Goal: Task Accomplishment & Management: Complete application form

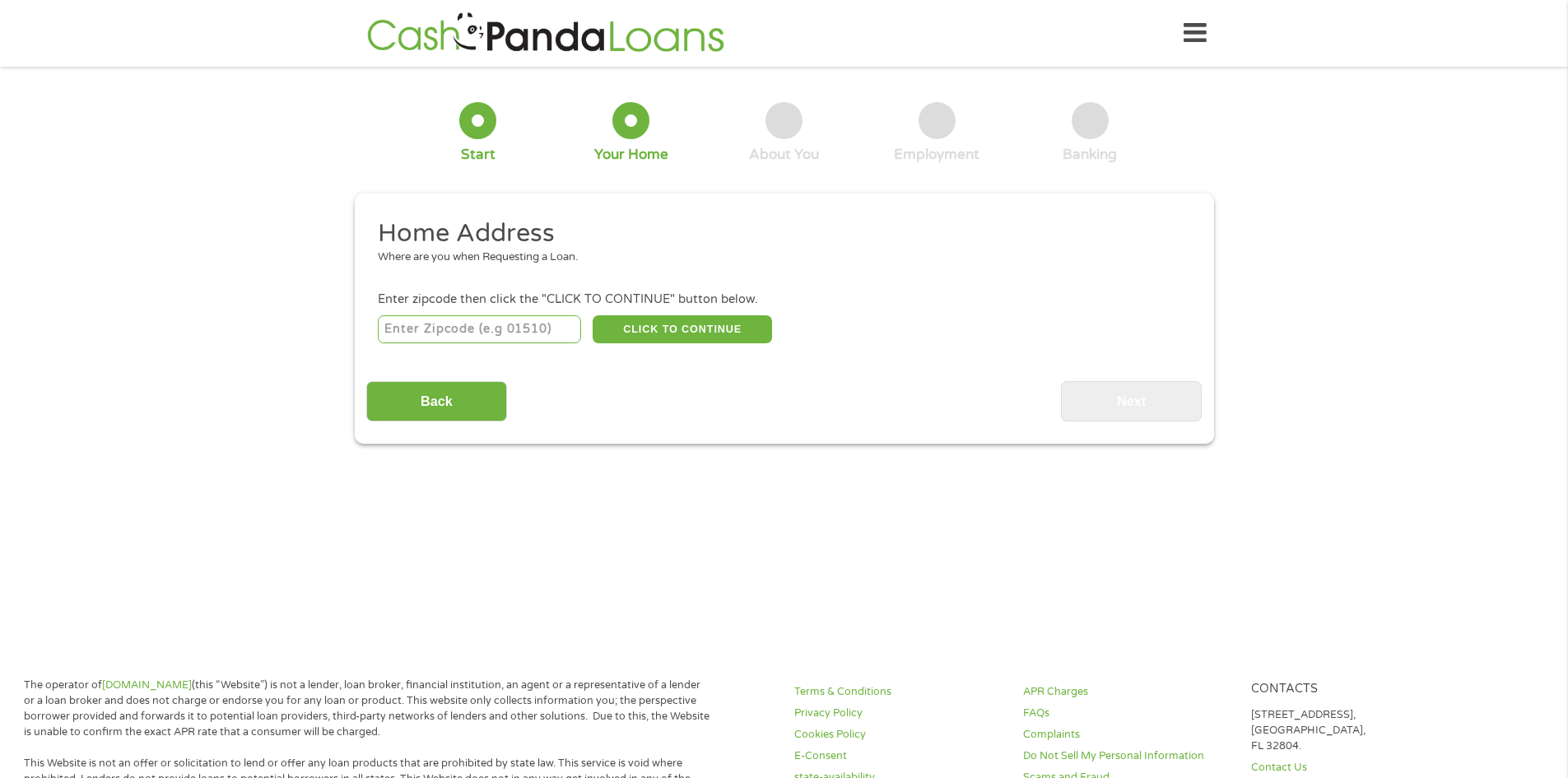
click at [429, 330] on input "number" at bounding box center [479, 328] width 204 height 28
type input "34638"
click at [678, 329] on button "CLICK TO CONTINUE" at bounding box center [682, 328] width 180 height 28
type input "34638"
type input "Land O Lakes"
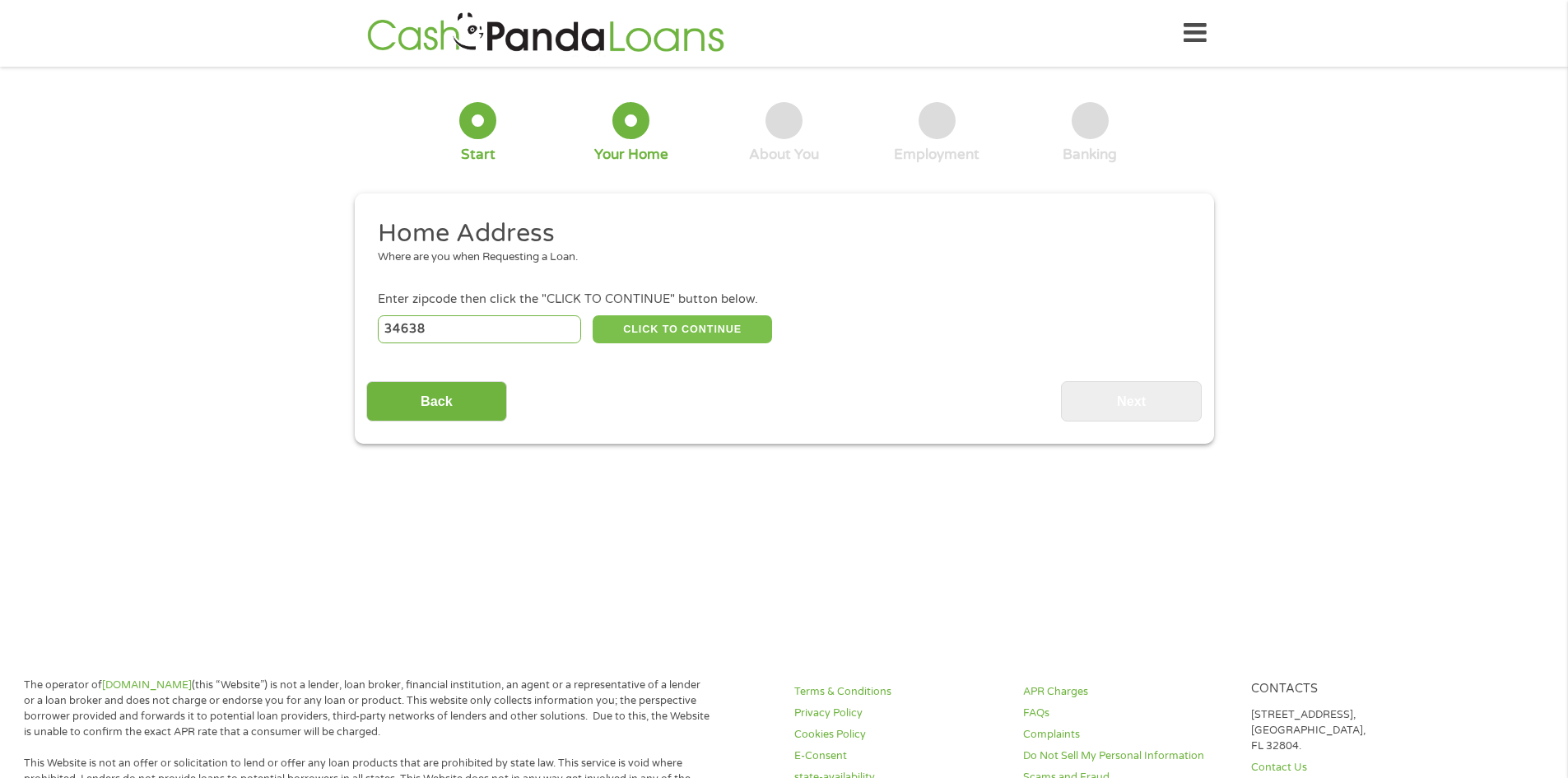
select select "[US_STATE]"
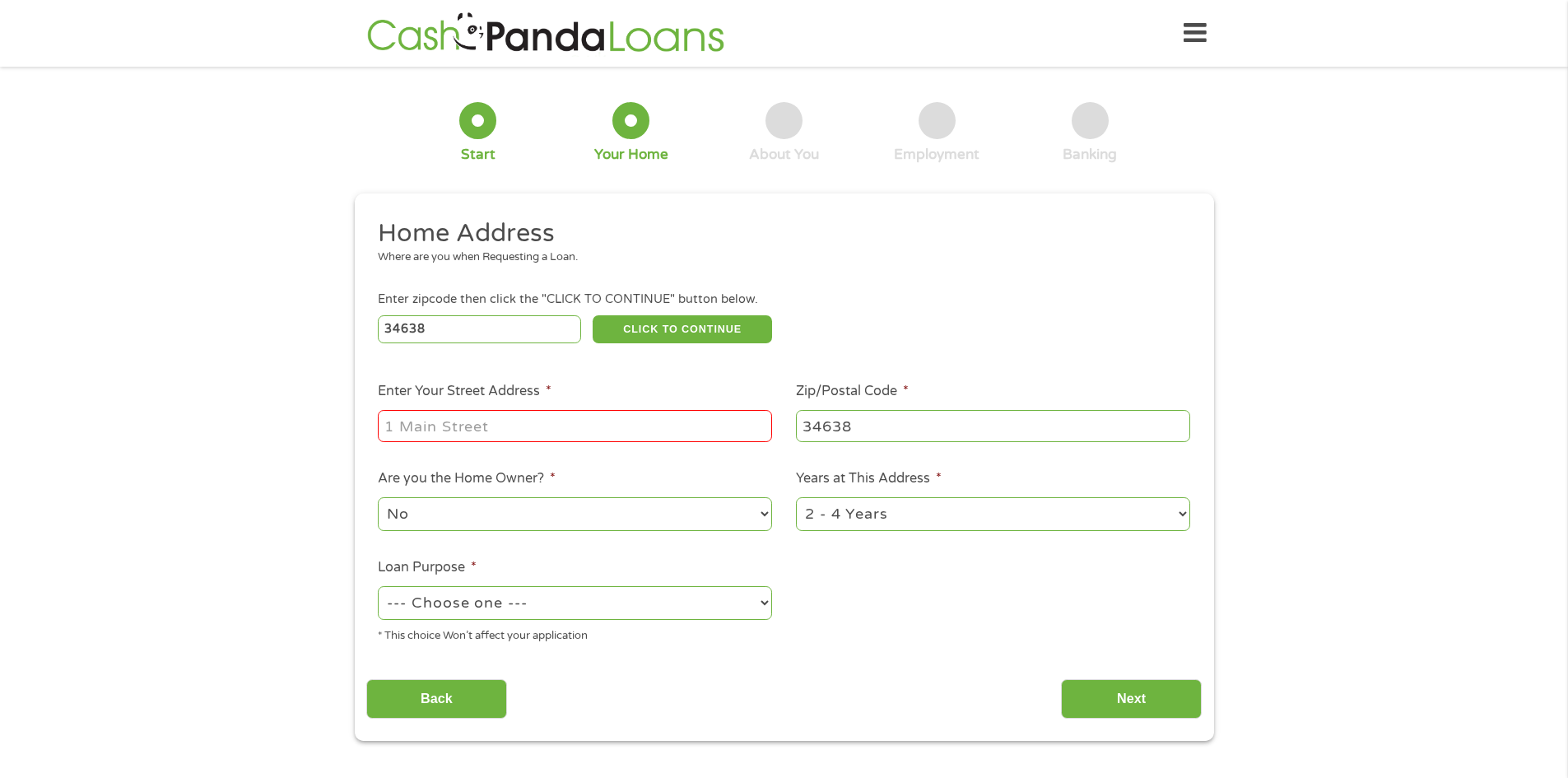
click at [545, 427] on input "Enter Your Street Address *" at bounding box center [575, 425] width 394 height 32
type input "[STREET_ADDRESS]"
select select "24months"
select select "shorttermcash"
click at [1110, 687] on input "Next" at bounding box center [1131, 699] width 141 height 40
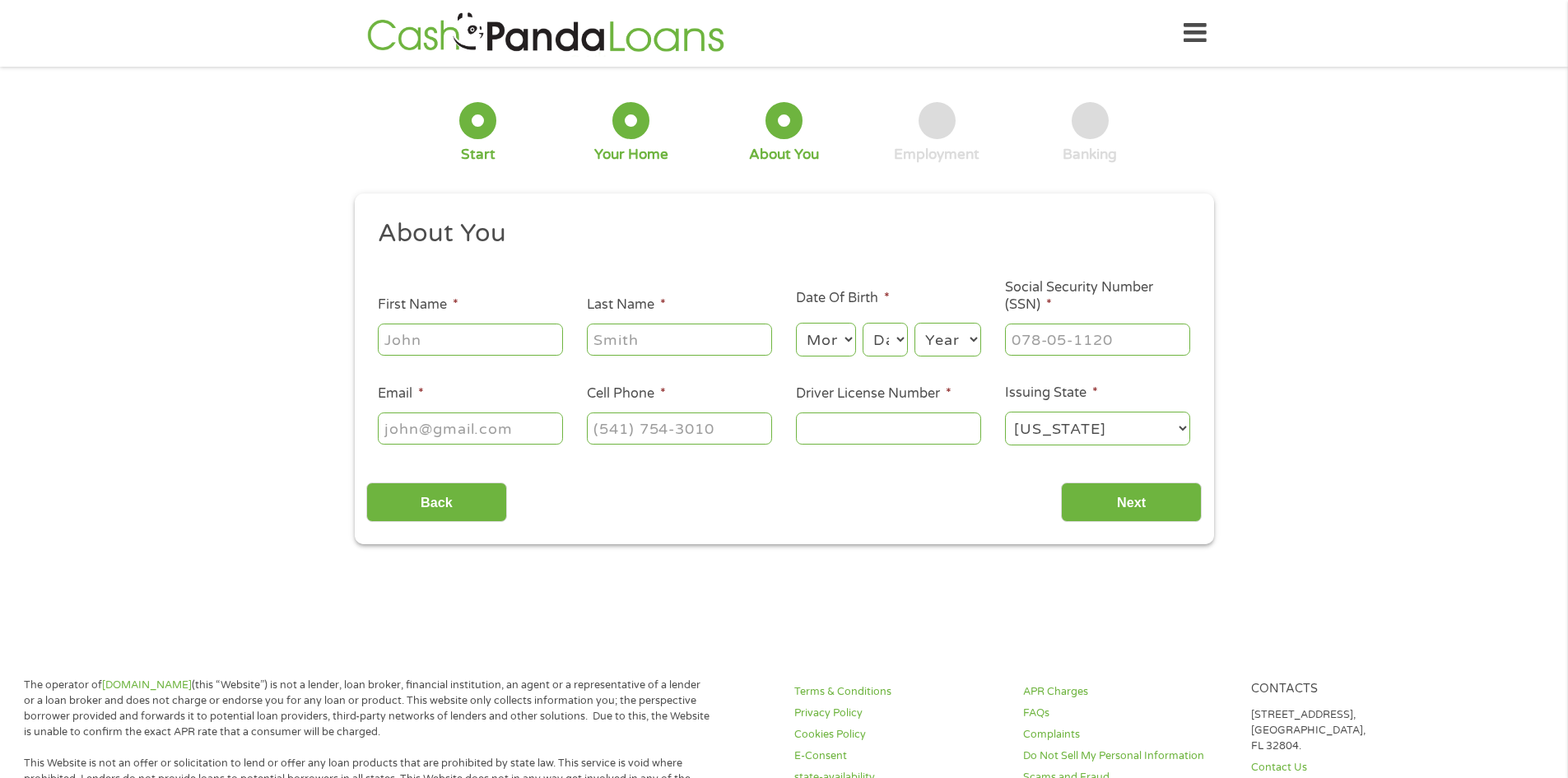
scroll to position [7, 7]
click at [428, 338] on input "First Name *" at bounding box center [470, 339] width 185 height 32
type input "[PERSON_NAME]"
select select "12"
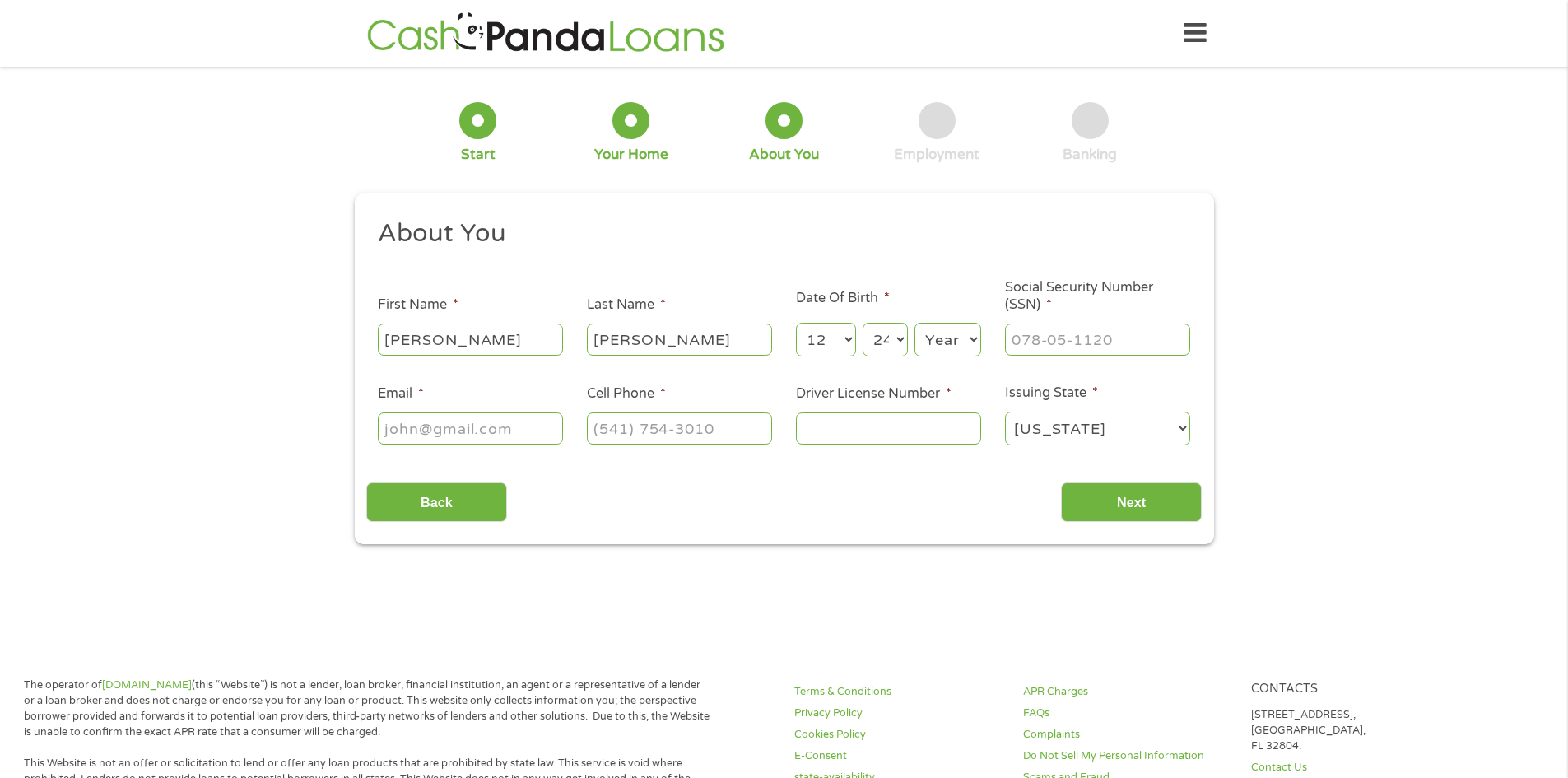
select select "23"
select select "1992"
type input "176-74-6150"
type input "[EMAIL_ADDRESS][DOMAIN_NAME]"
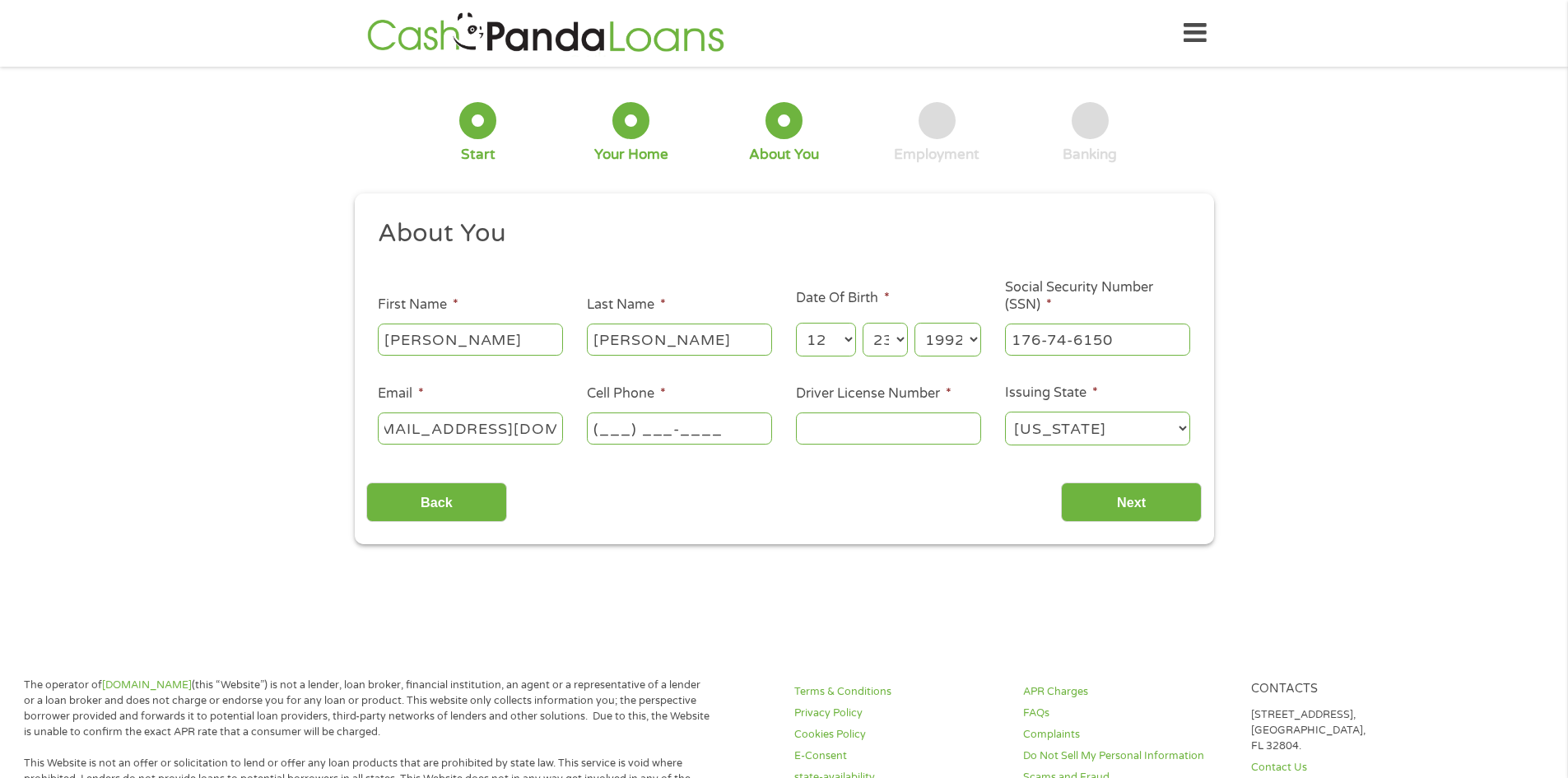
scroll to position [0, 0]
type input "[PHONE_NUMBER]"
type input "3"
type input "1"
type input "29923294"
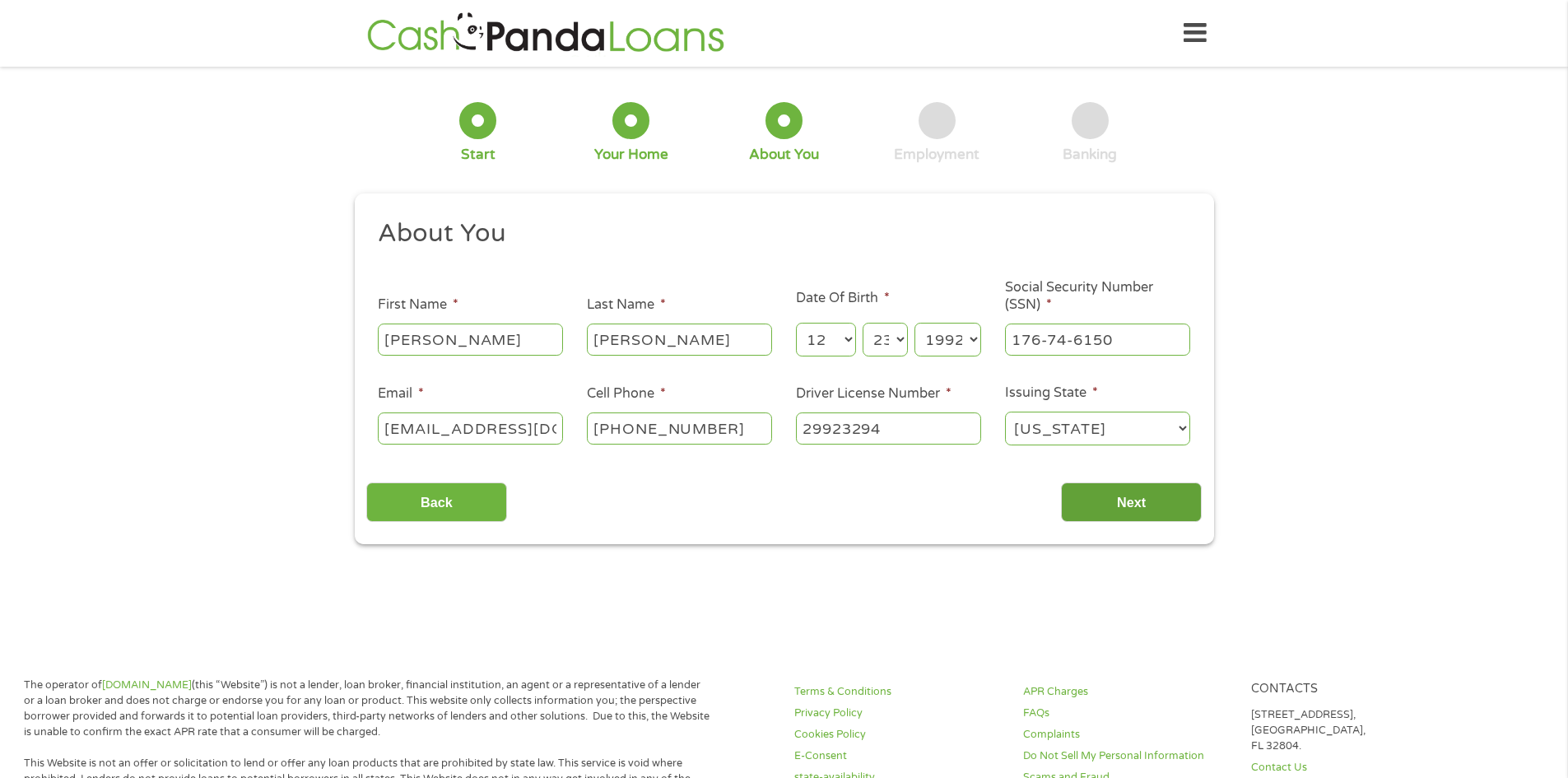
click at [1113, 487] on input "Next" at bounding box center [1131, 502] width 141 height 40
click at [1110, 507] on input "Next" at bounding box center [1131, 502] width 141 height 40
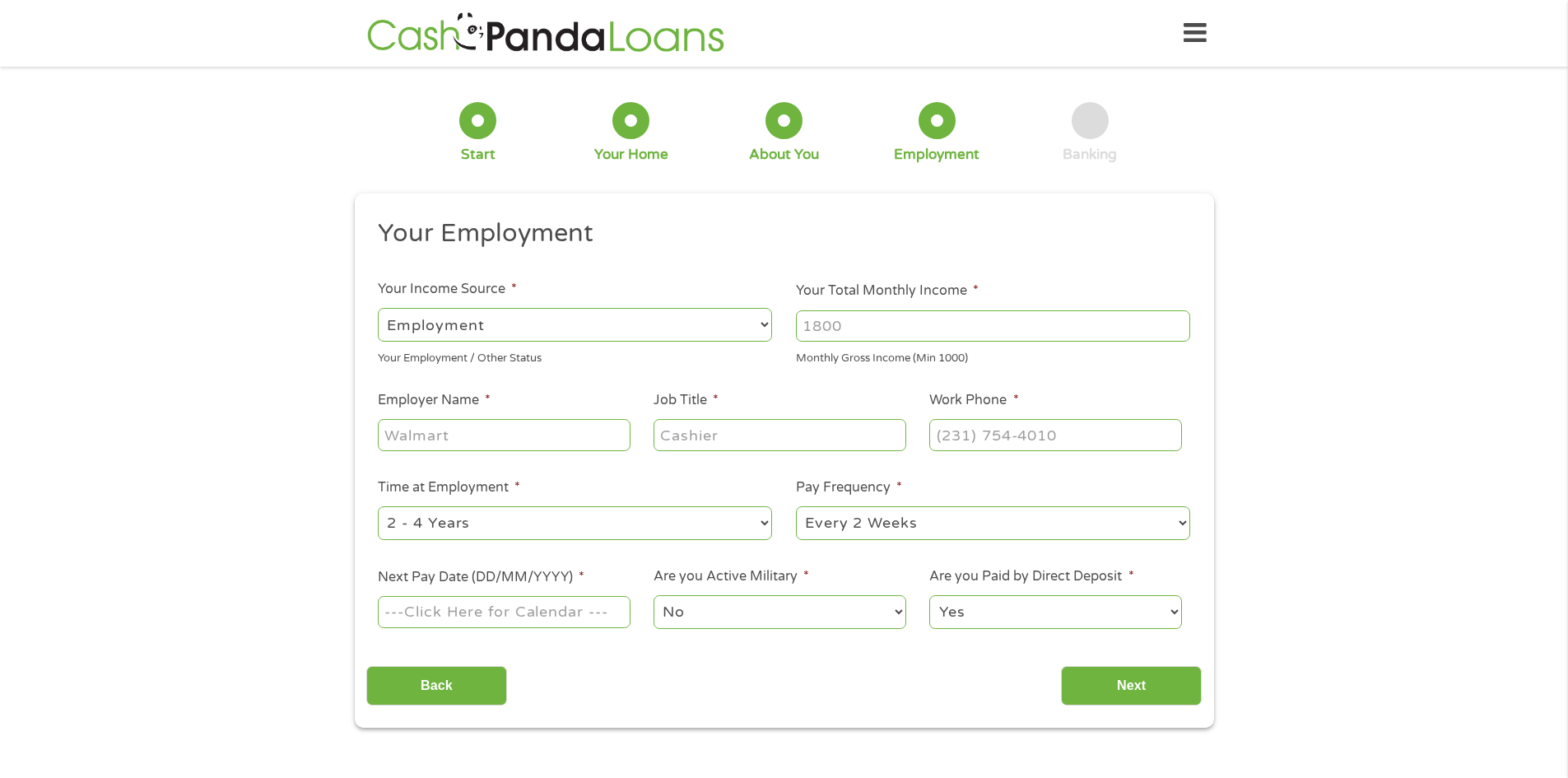
scroll to position [7, 7]
click at [858, 329] on input "Your Total Monthly Income *" at bounding box center [992, 326] width 394 height 32
type input "5000"
type input "A"
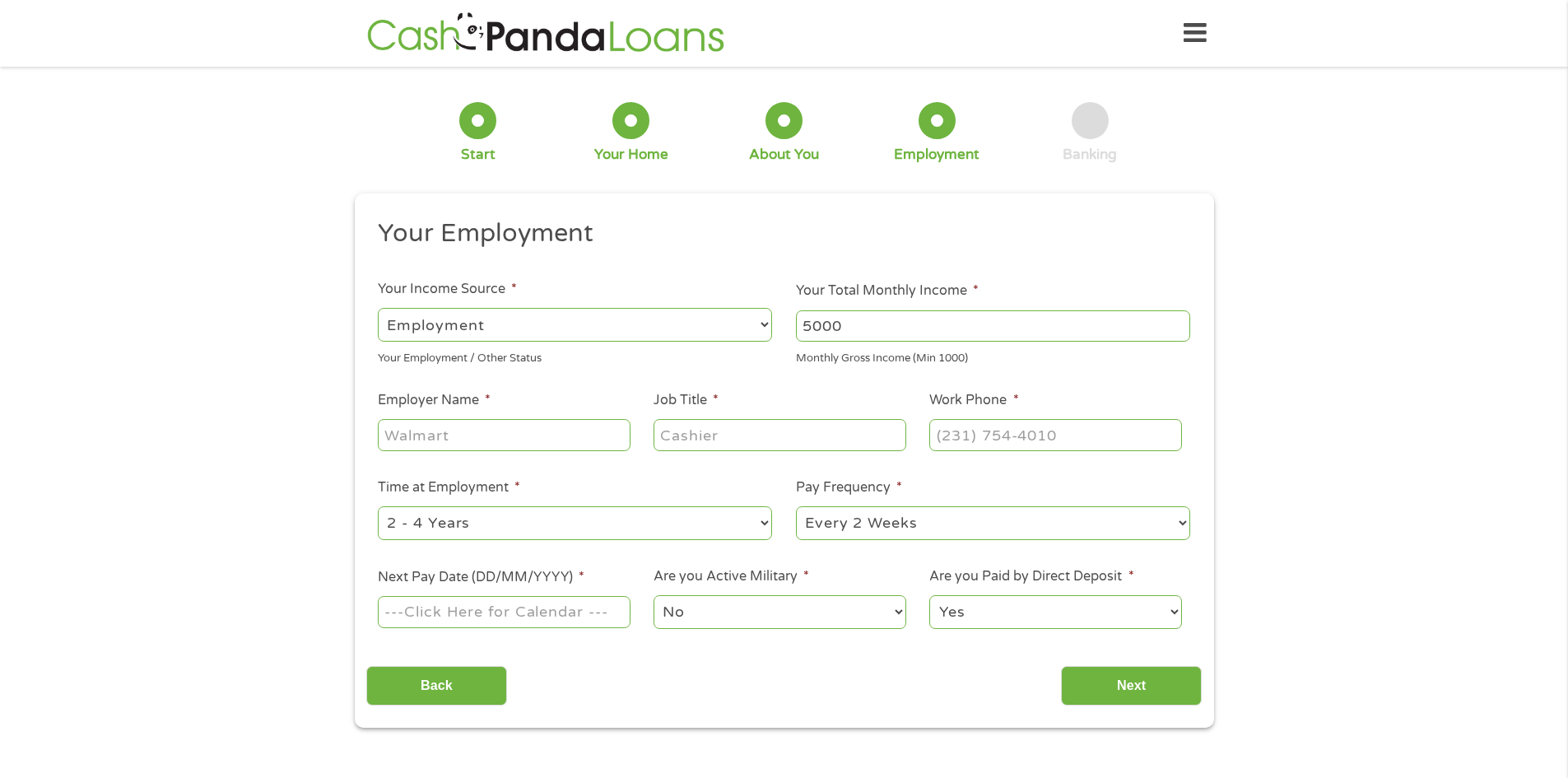
type input "K"
type input "AHN"
type input "RN"
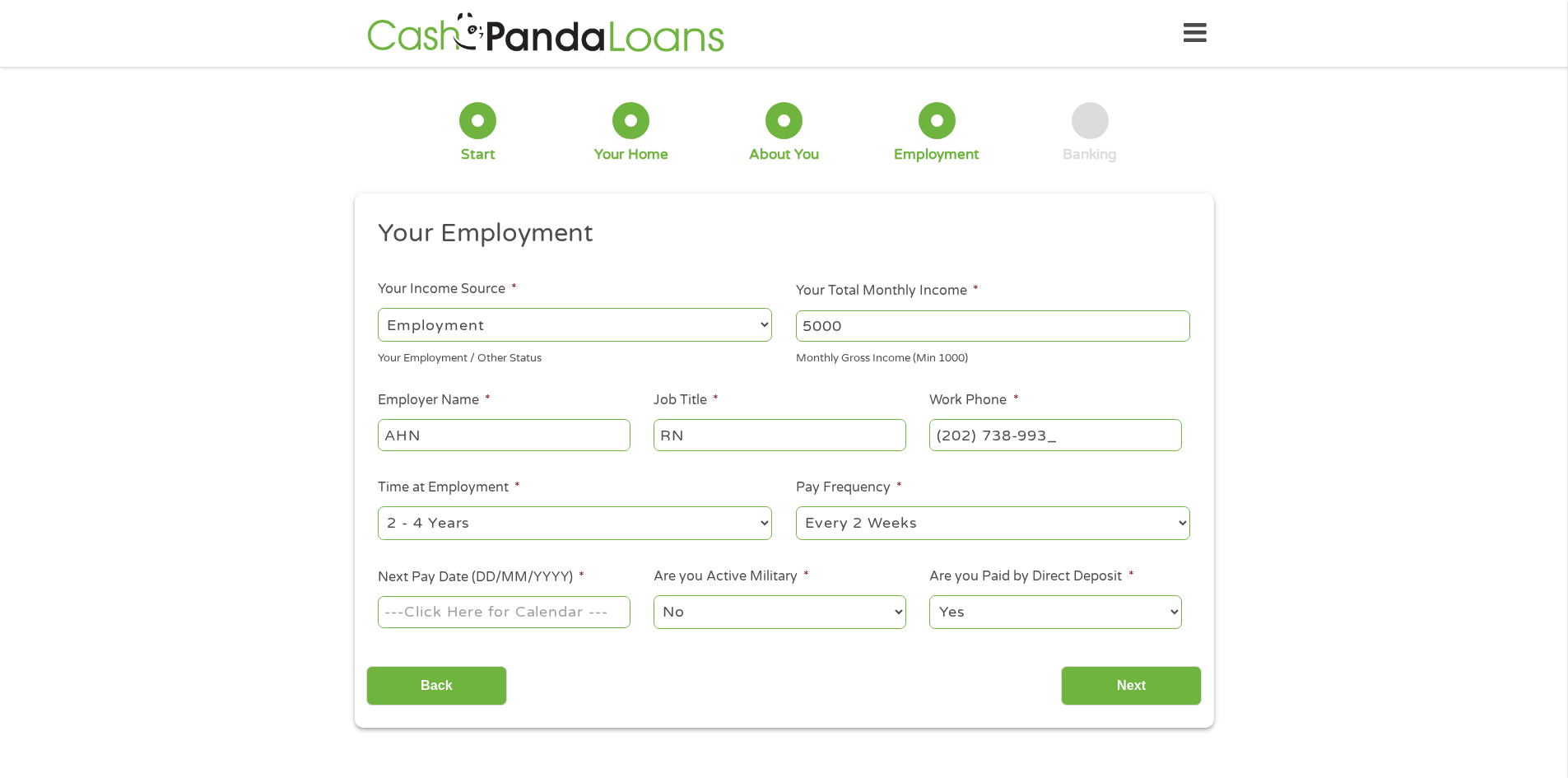
type input "[PHONE_NUMBER]"
select select "36months"
select select "biweekly"
type input "[DATE]"
click at [1141, 681] on input "Next" at bounding box center [1131, 686] width 141 height 40
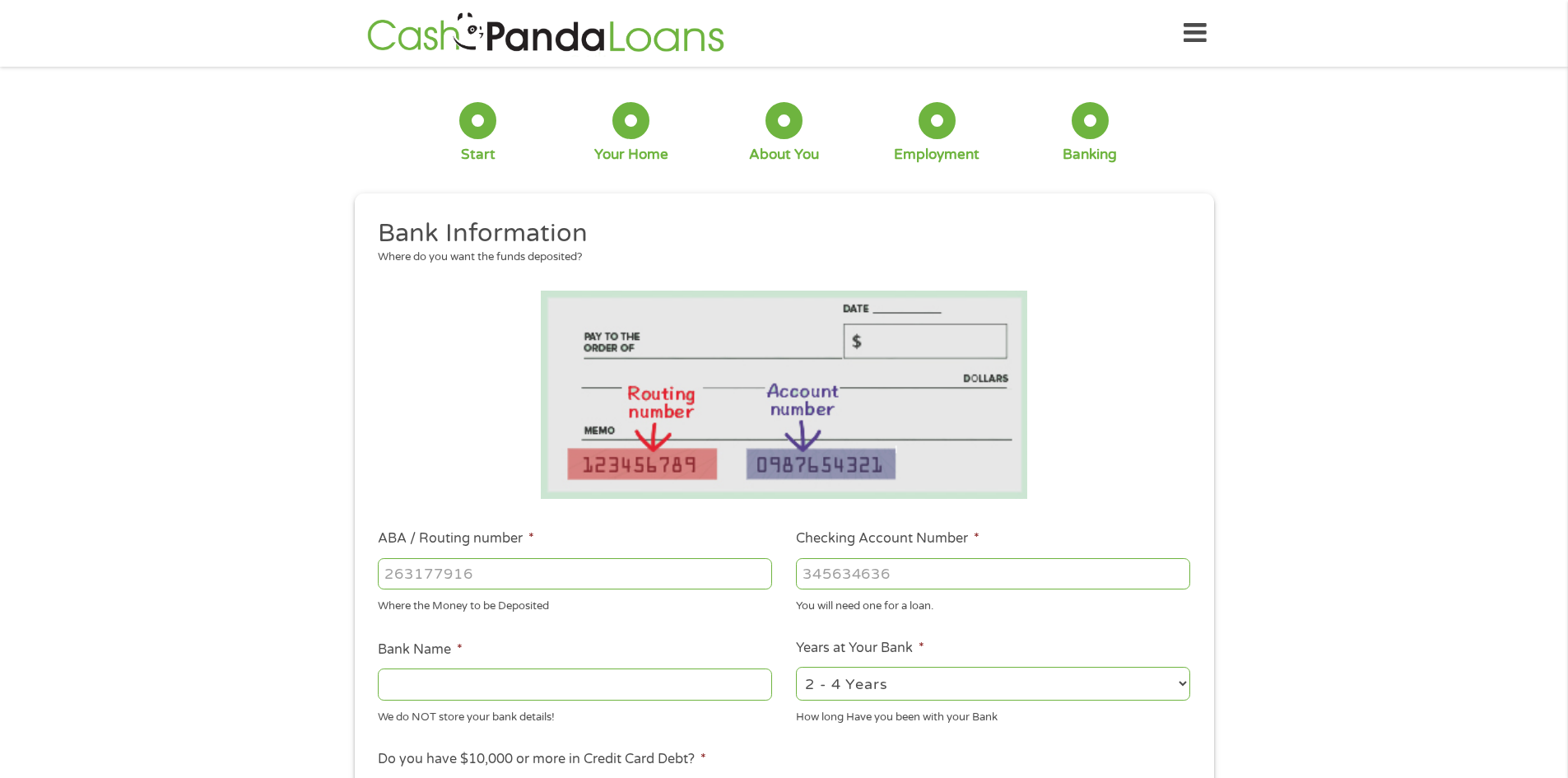
click at [492, 559] on input "ABA / Routing number *" at bounding box center [575, 573] width 394 height 32
type input "0"
type input "031100649"
type input "DISCOVER BANK"
type input "7074158370"
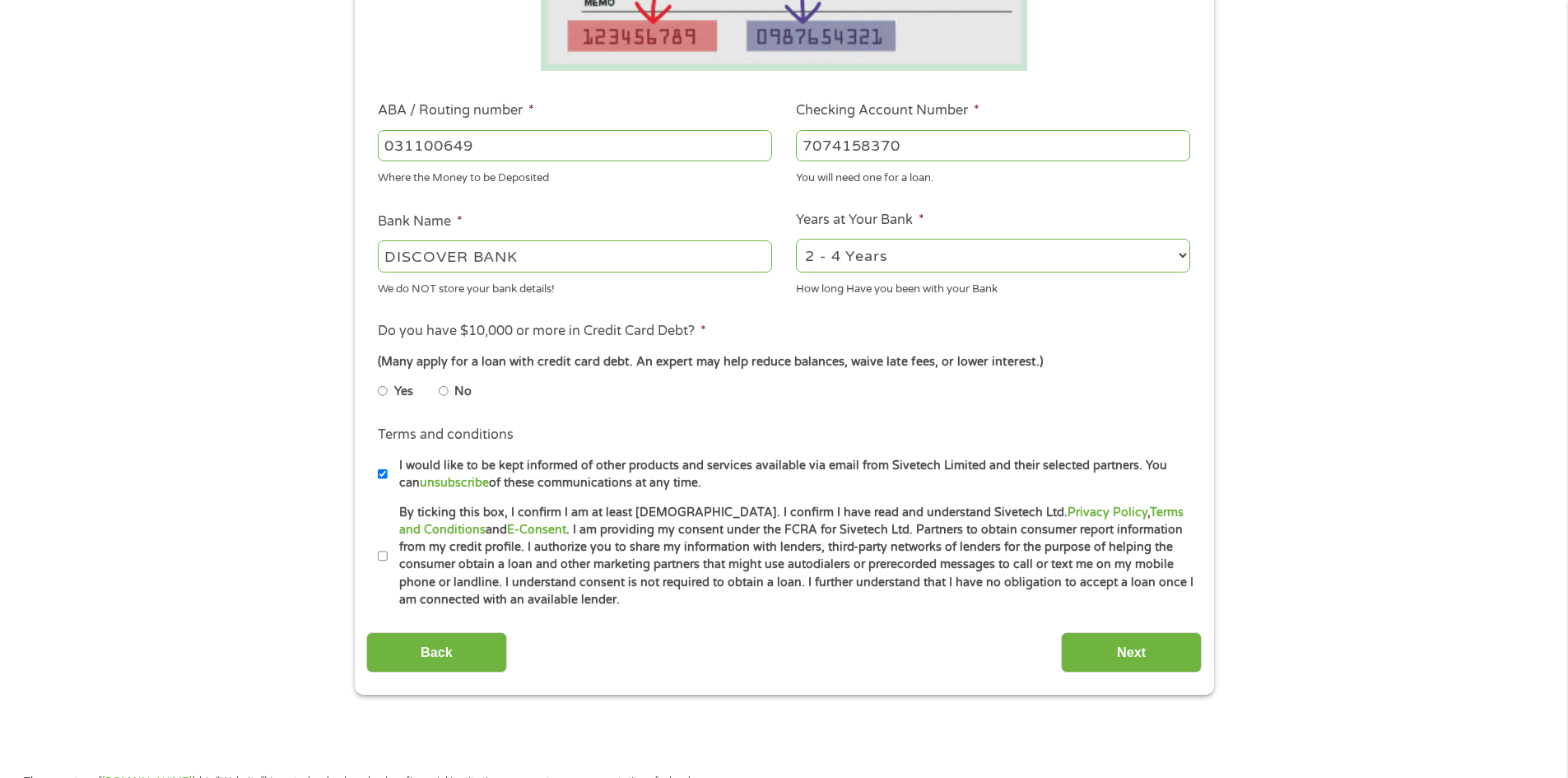
scroll to position [494, 0]
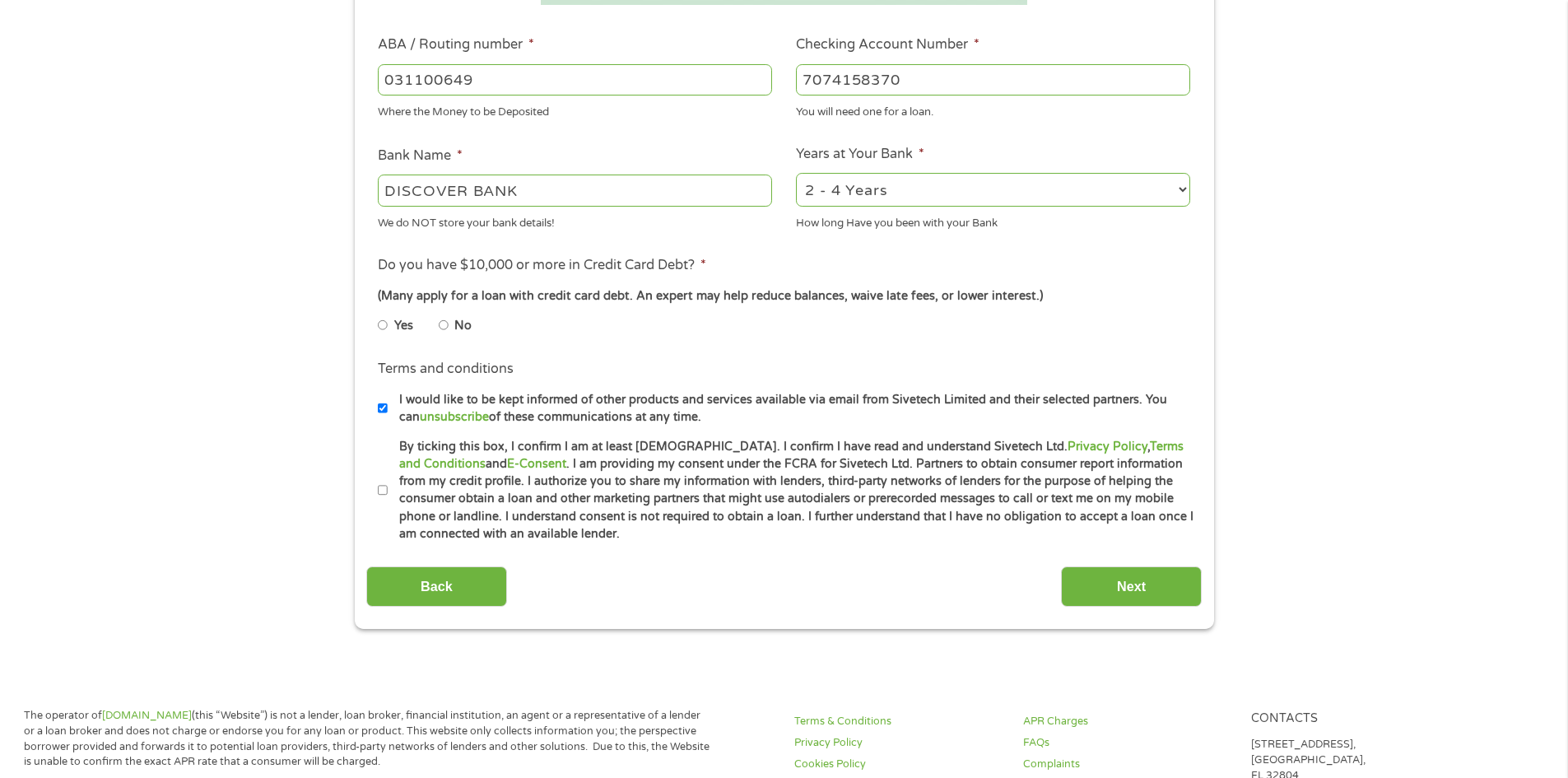
click at [443, 325] on input "No" at bounding box center [444, 325] width 10 height 26
radio input "true"
click at [383, 405] on input "I would like to be kept informed of other products and services available via e…" at bounding box center [382, 407] width 10 height 26
checkbox input "false"
click at [380, 479] on input "By ticking this box, I confirm I am at least [DEMOGRAPHIC_DATA]. I confirm I ha…" at bounding box center [382, 490] width 10 height 26
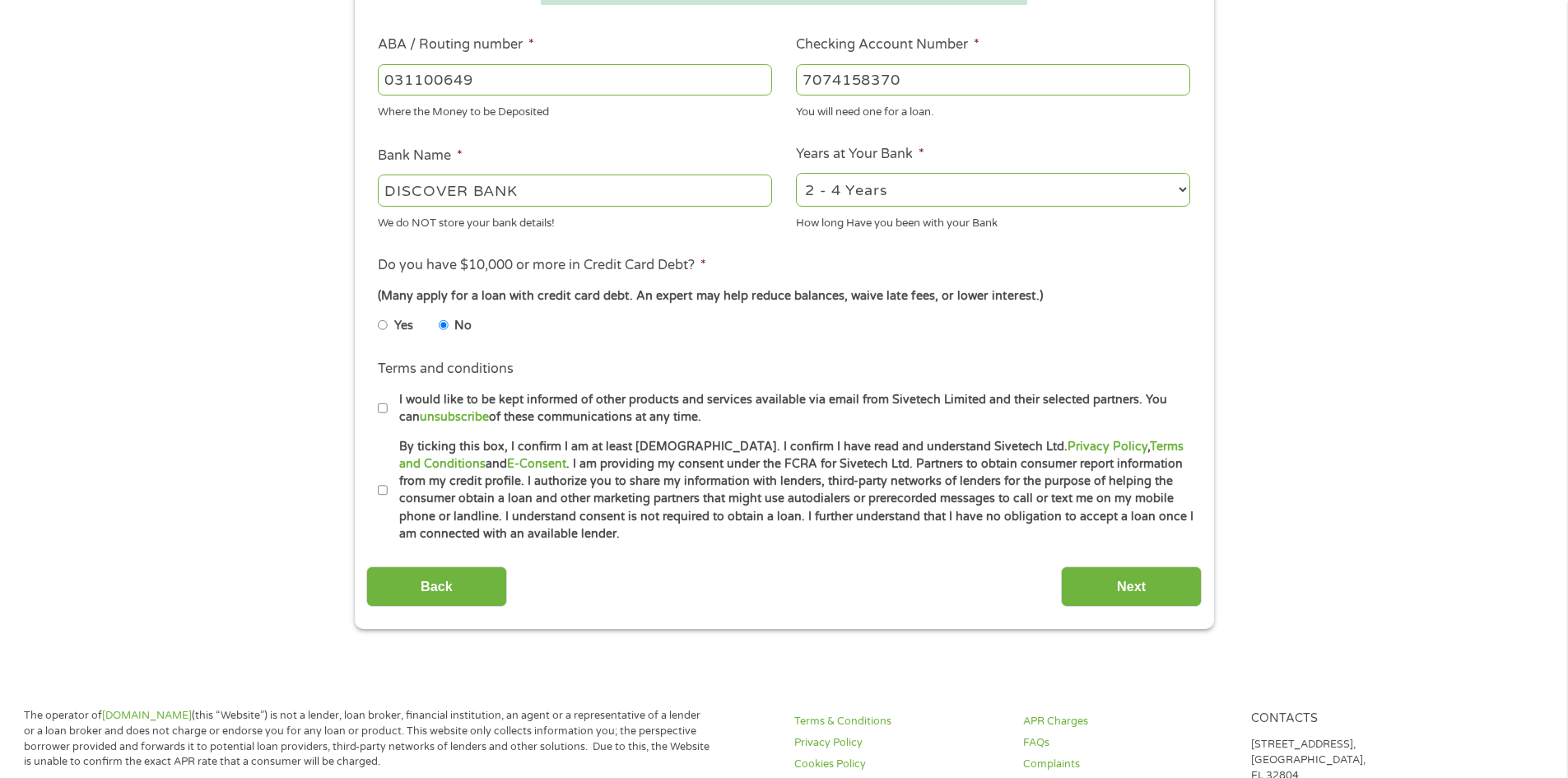
checkbox input "true"
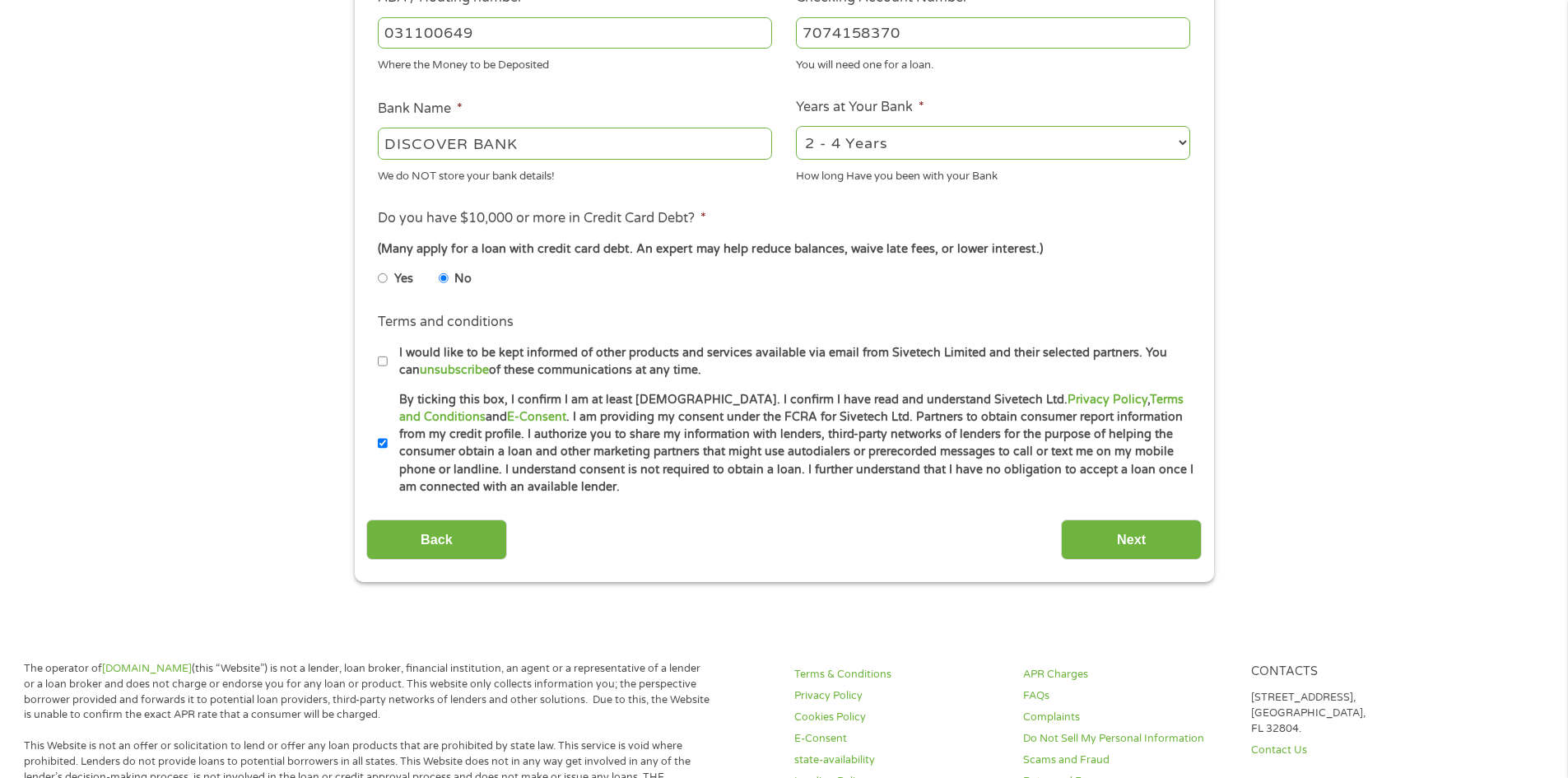
scroll to position [576, 0]
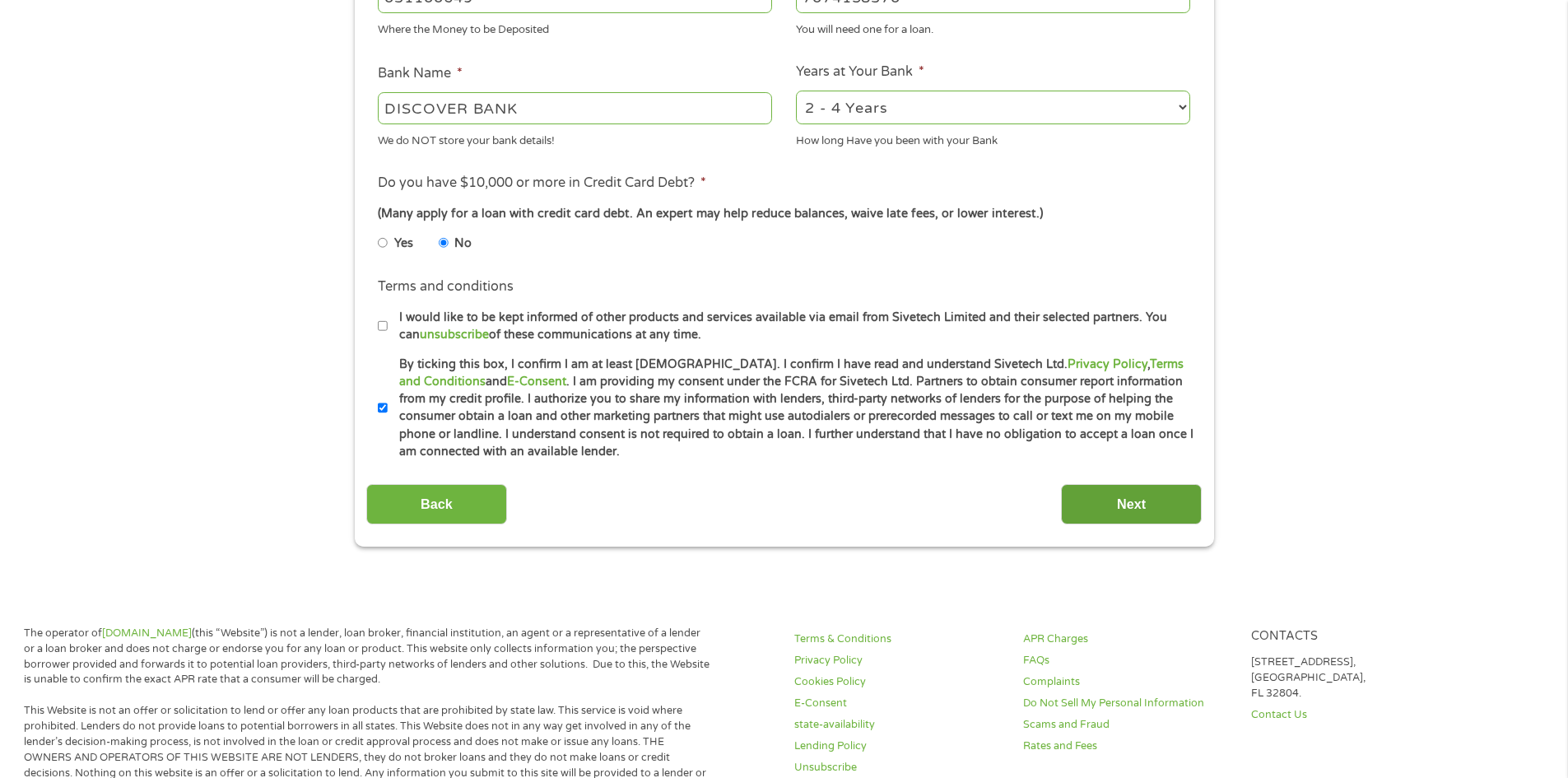
click at [1126, 503] on input "Next" at bounding box center [1131, 504] width 141 height 40
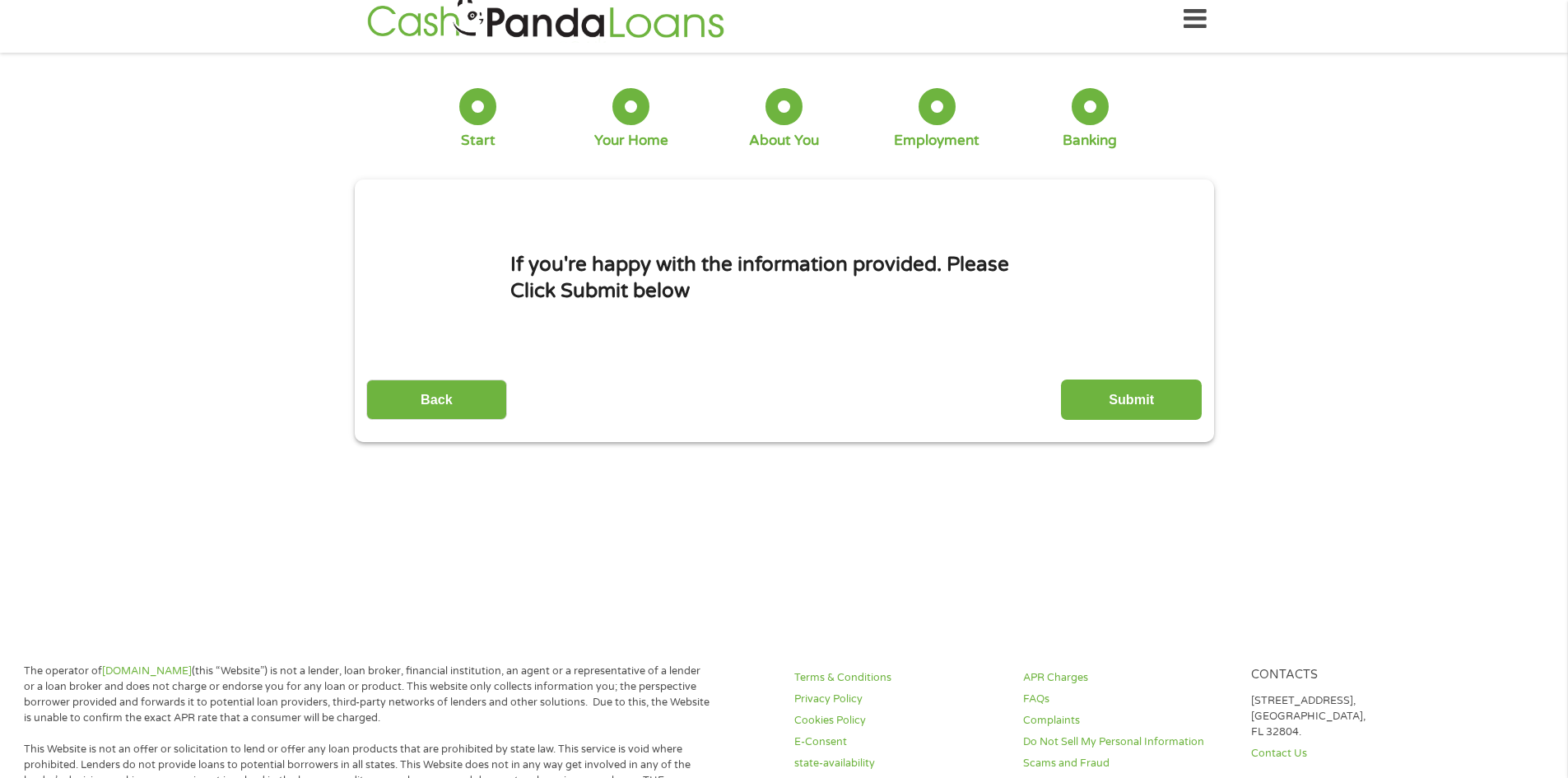
scroll to position [0, 0]
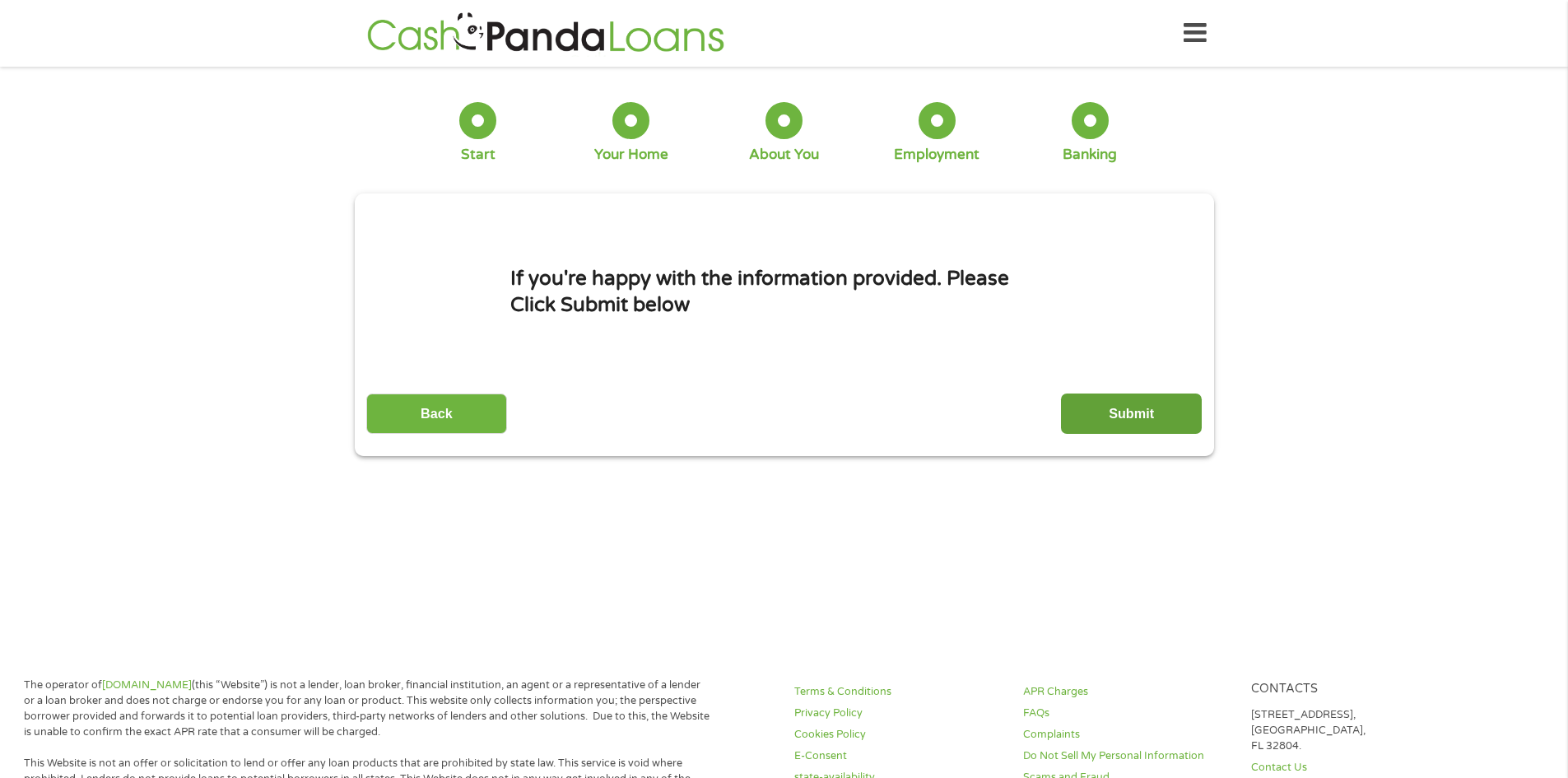
click at [1112, 405] on input "Submit" at bounding box center [1131, 414] width 141 height 40
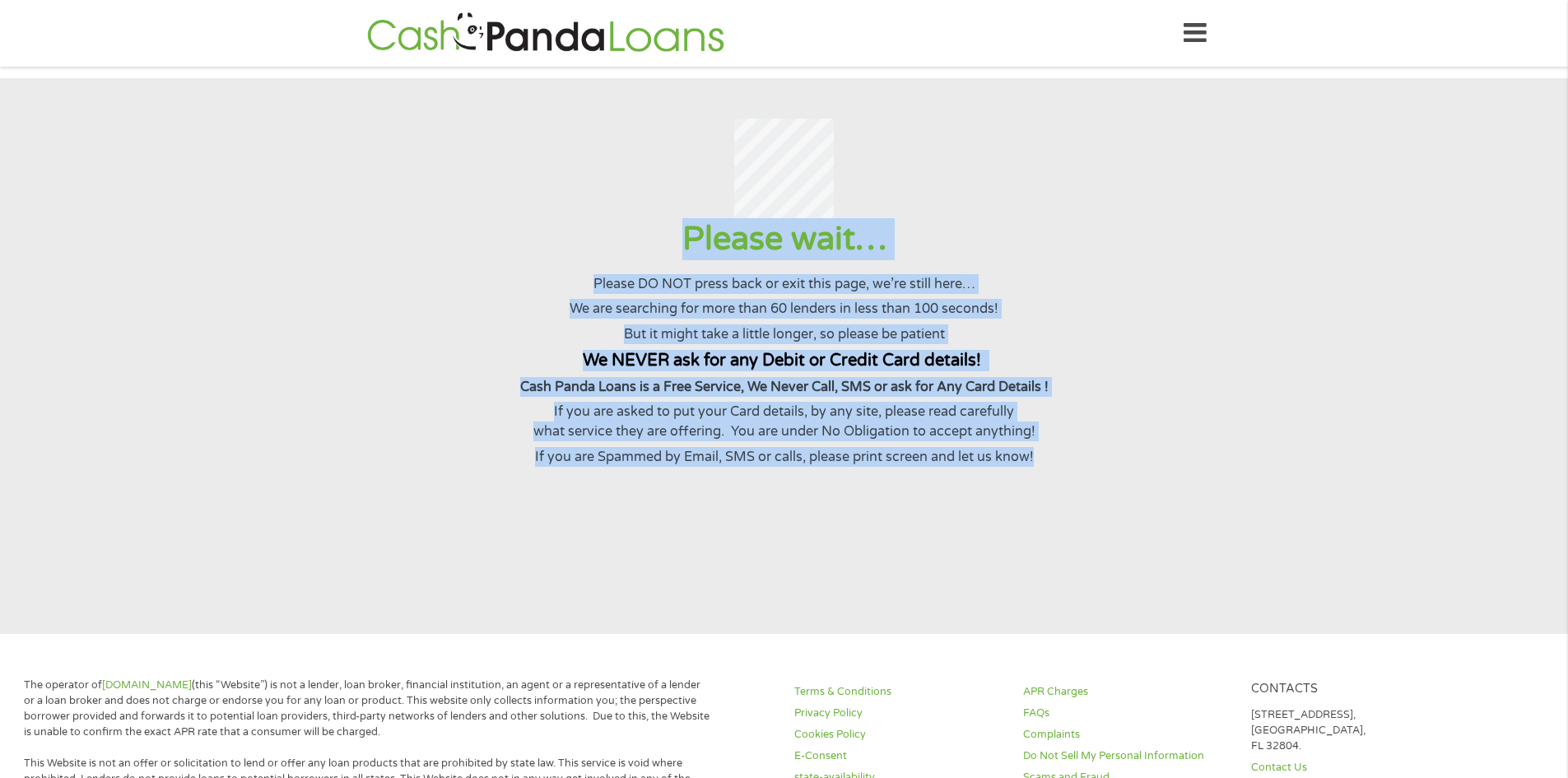
drag, startPoint x: 1036, startPoint y: 470, endPoint x: 479, endPoint y: 240, distance: 602.6
click at [479, 240] on div "Please wait… Please DO NOT press back or exit this page, we’re still here… We a…" at bounding box center [784, 342] width 1528 height 248
click at [479, 240] on h1 "Please wait…" at bounding box center [784, 239] width 1528 height 42
drag, startPoint x: 731, startPoint y: 281, endPoint x: 1221, endPoint y: 577, distance: 572.5
click at [1221, 577] on section "Please wait… Please DO NOT press back or exit this page, we’re still here… We a…" at bounding box center [784, 355] width 1568 height 555
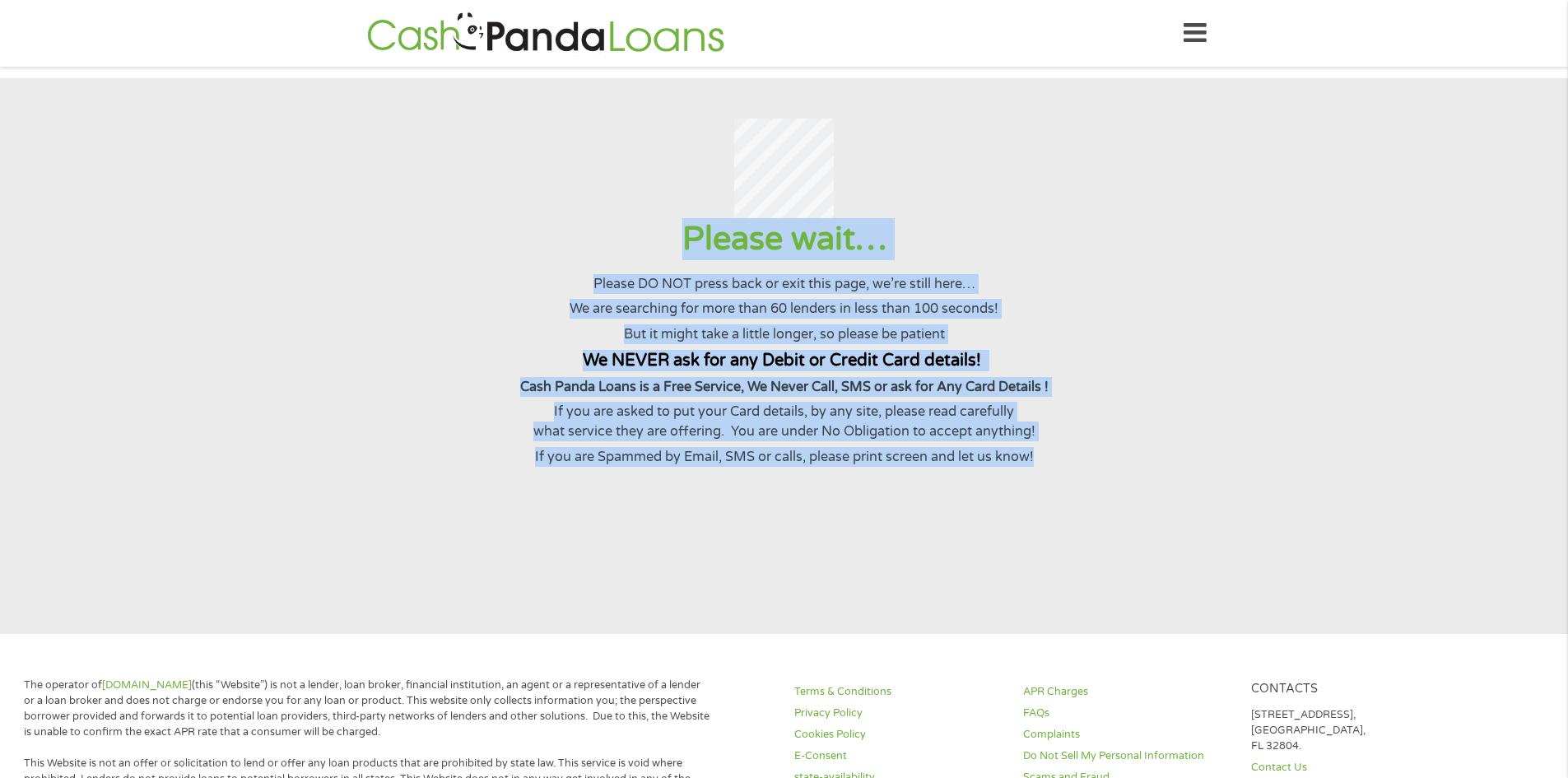
click at [1221, 577] on section "Please wait… Please DO NOT press back or exit this page, we’re still here… We a…" at bounding box center [784, 355] width 1568 height 555
drag, startPoint x: 1106, startPoint y: 514, endPoint x: 329, endPoint y: 286, distance: 809.8
click at [329, 286] on section "Please wait… Please DO NOT press back or exit this page, we’re still here… We a…" at bounding box center [784, 355] width 1568 height 555
click at [329, 286] on p "Please DO NOT press back or exit this page, we’re still here…" at bounding box center [784, 283] width 1528 height 20
